Goal: Communication & Community: Answer question/provide support

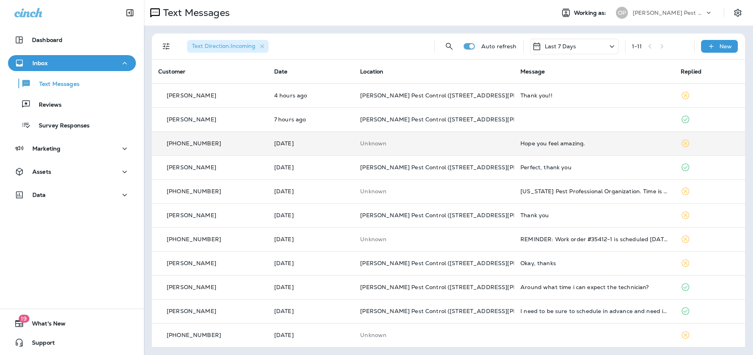
click at [530, 144] on div "Hope you feel amazing." at bounding box center [594, 143] width 148 height 6
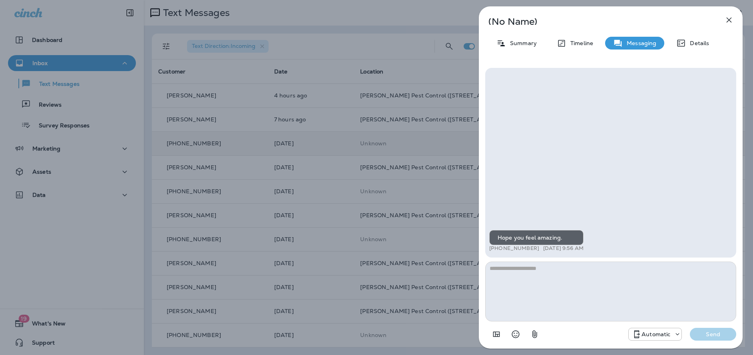
click at [728, 22] on icon "button" at bounding box center [729, 20] width 10 height 10
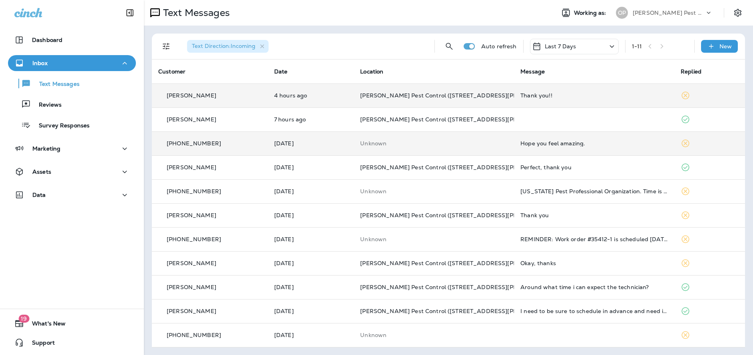
click at [496, 95] on p "[PERSON_NAME] Pest Control ([STREET_ADDRESS][PERSON_NAME])" at bounding box center [434, 95] width 148 height 6
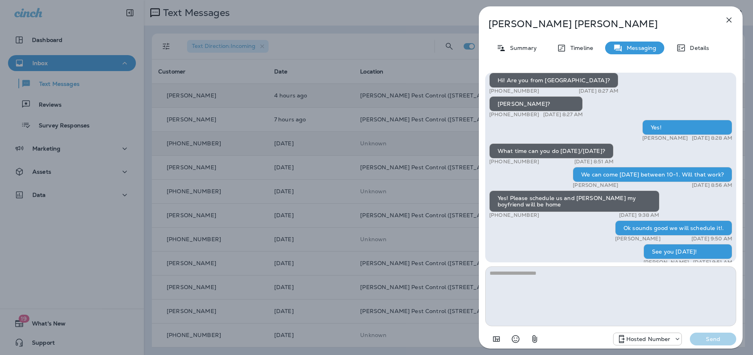
scroll to position [0, 0]
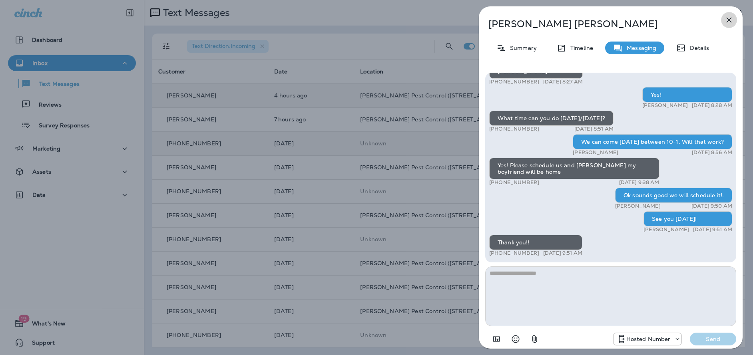
click at [728, 21] on icon "button" at bounding box center [729, 20] width 10 height 10
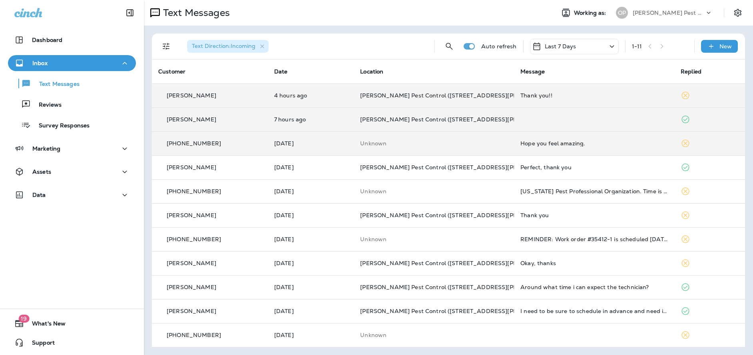
scroll to position [0, 0]
